Goal: Task Accomplishment & Management: Use online tool/utility

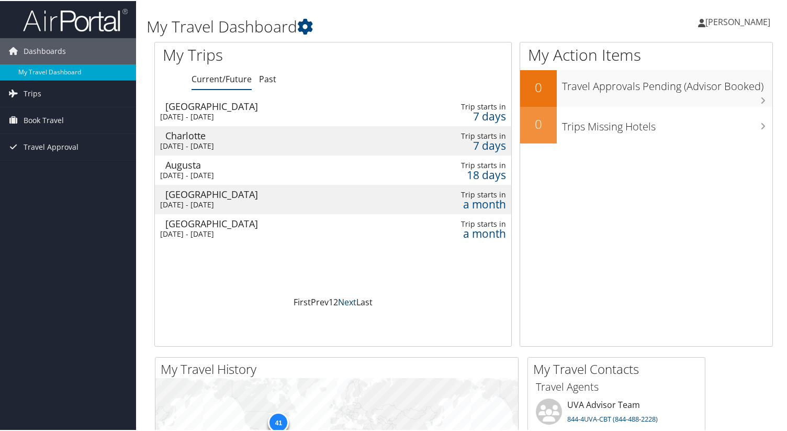
click at [341, 301] on link "Next" at bounding box center [347, 301] width 18 height 12
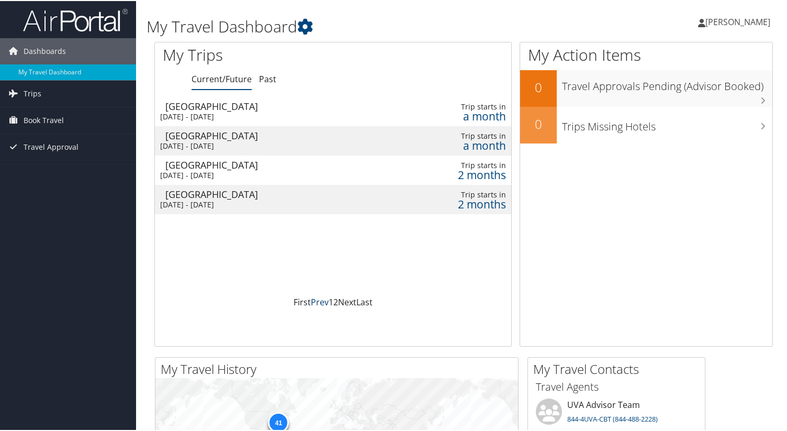
click at [314, 300] on link "Prev" at bounding box center [320, 301] width 18 height 12
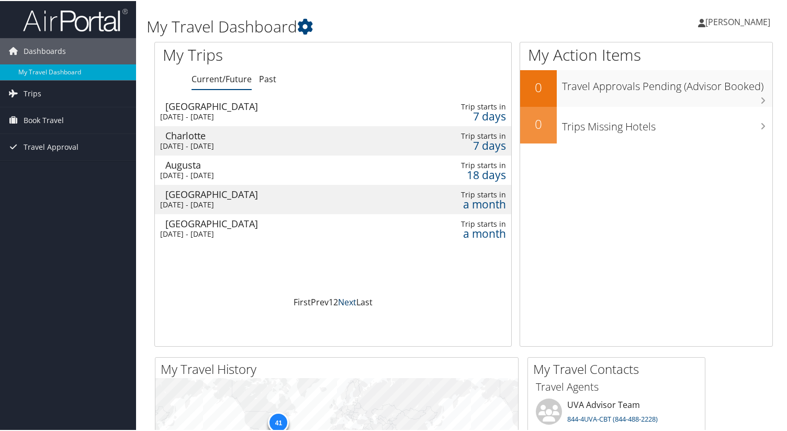
click at [344, 301] on link "Next" at bounding box center [347, 301] width 18 height 12
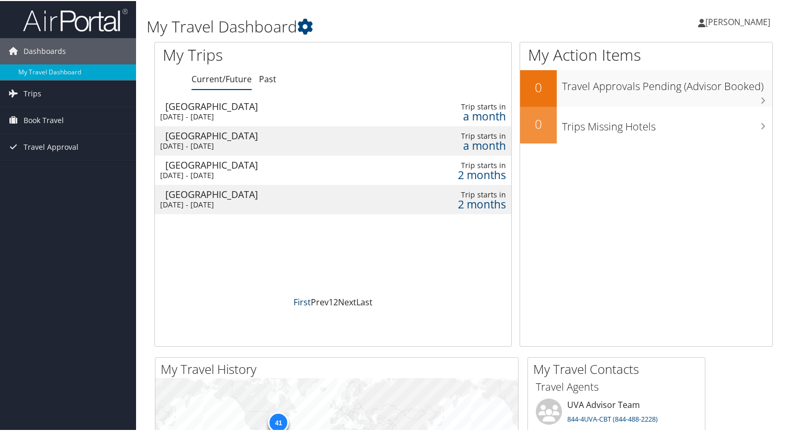
click at [298, 300] on link "First" at bounding box center [302, 301] width 17 height 12
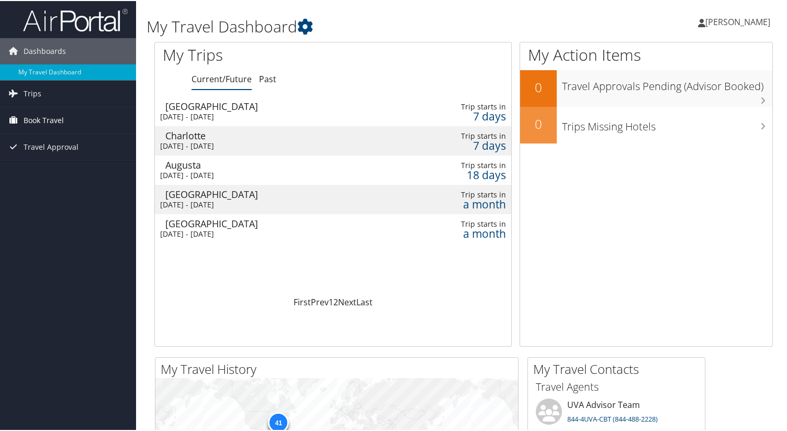
click at [54, 118] on span "Book Travel" at bounding box center [44, 119] width 40 height 26
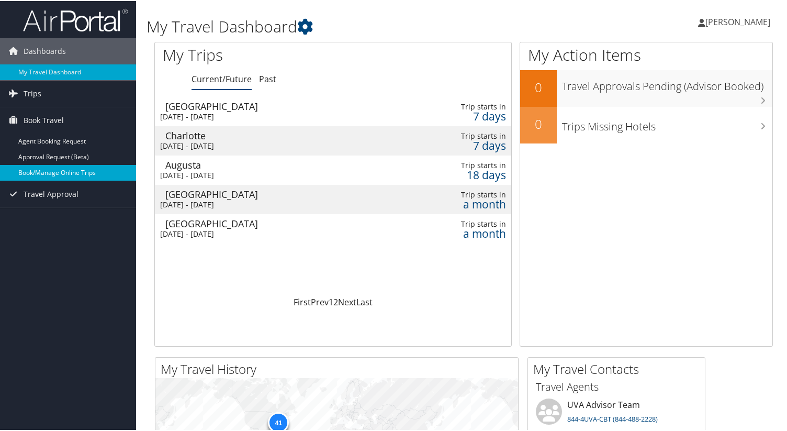
click at [70, 170] on link "Book/Manage Online Trips" at bounding box center [68, 172] width 136 height 16
